Goal: Information Seeking & Learning: Learn about a topic

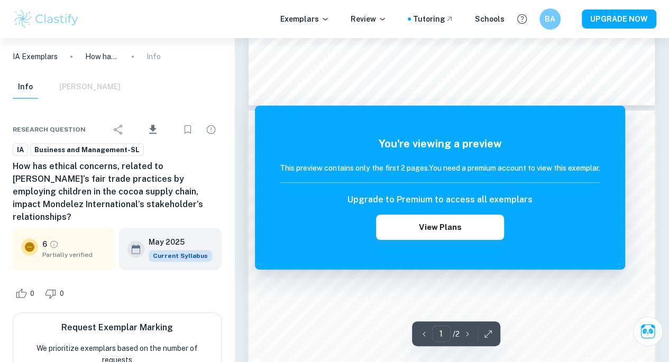
scroll to position [516, 0]
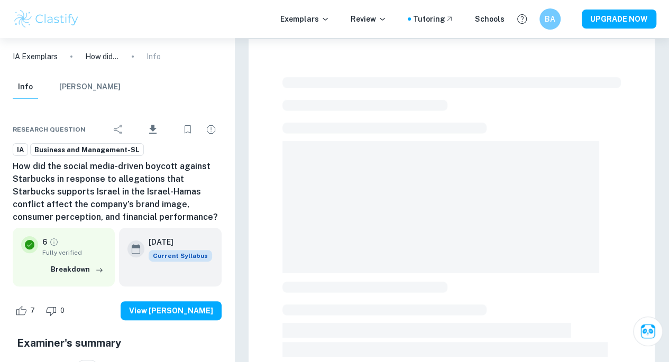
scroll to position [4, 0]
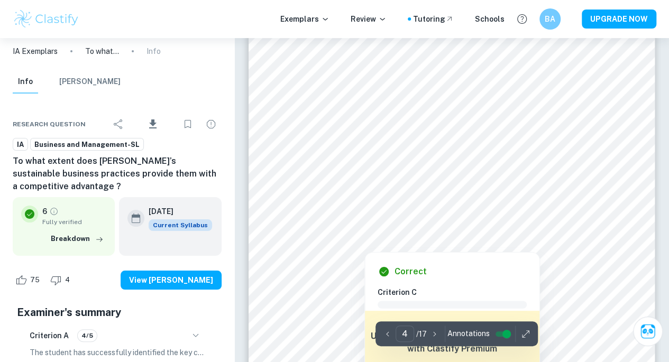
scroll to position [1962, 0]
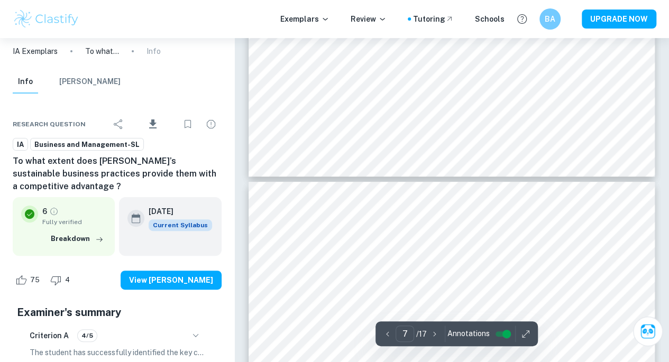
type input "8"
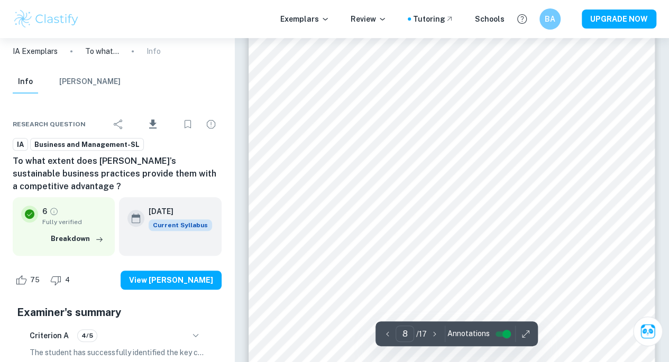
scroll to position [4412, 0]
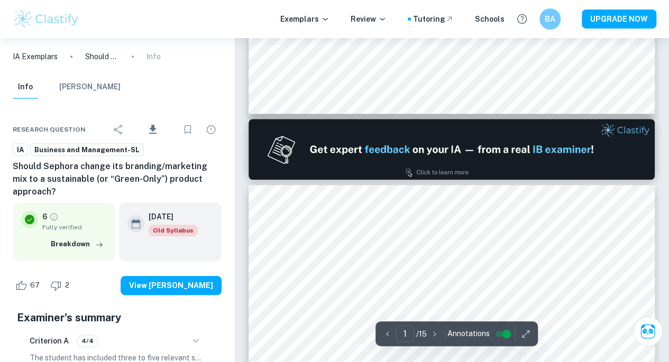
type input "2"
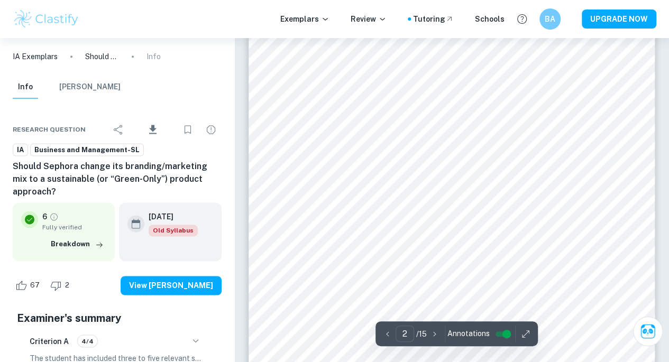
scroll to position [619, 0]
